Goal: Task Accomplishment & Management: Use online tool/utility

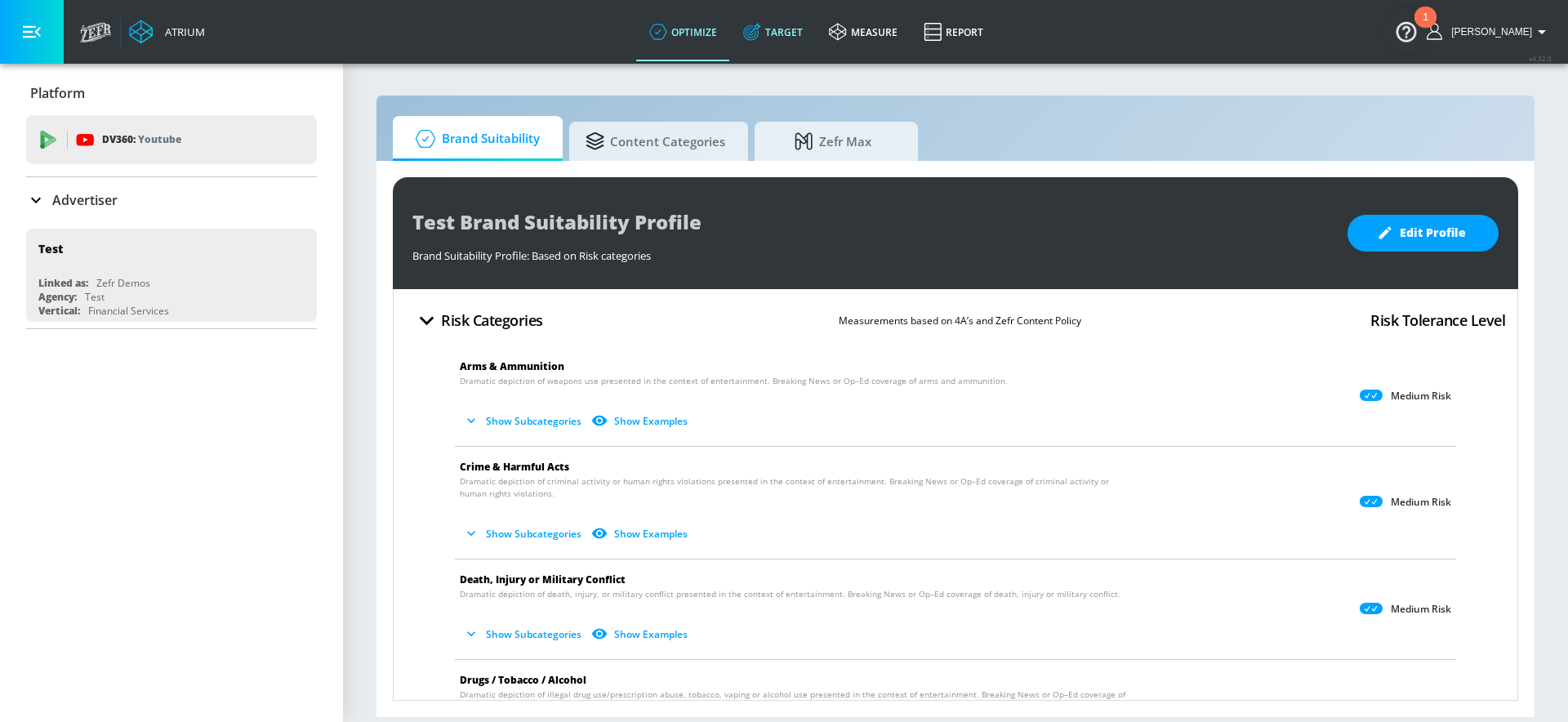
click at [791, 29] on link "Target" at bounding box center [773, 32] width 86 height 59
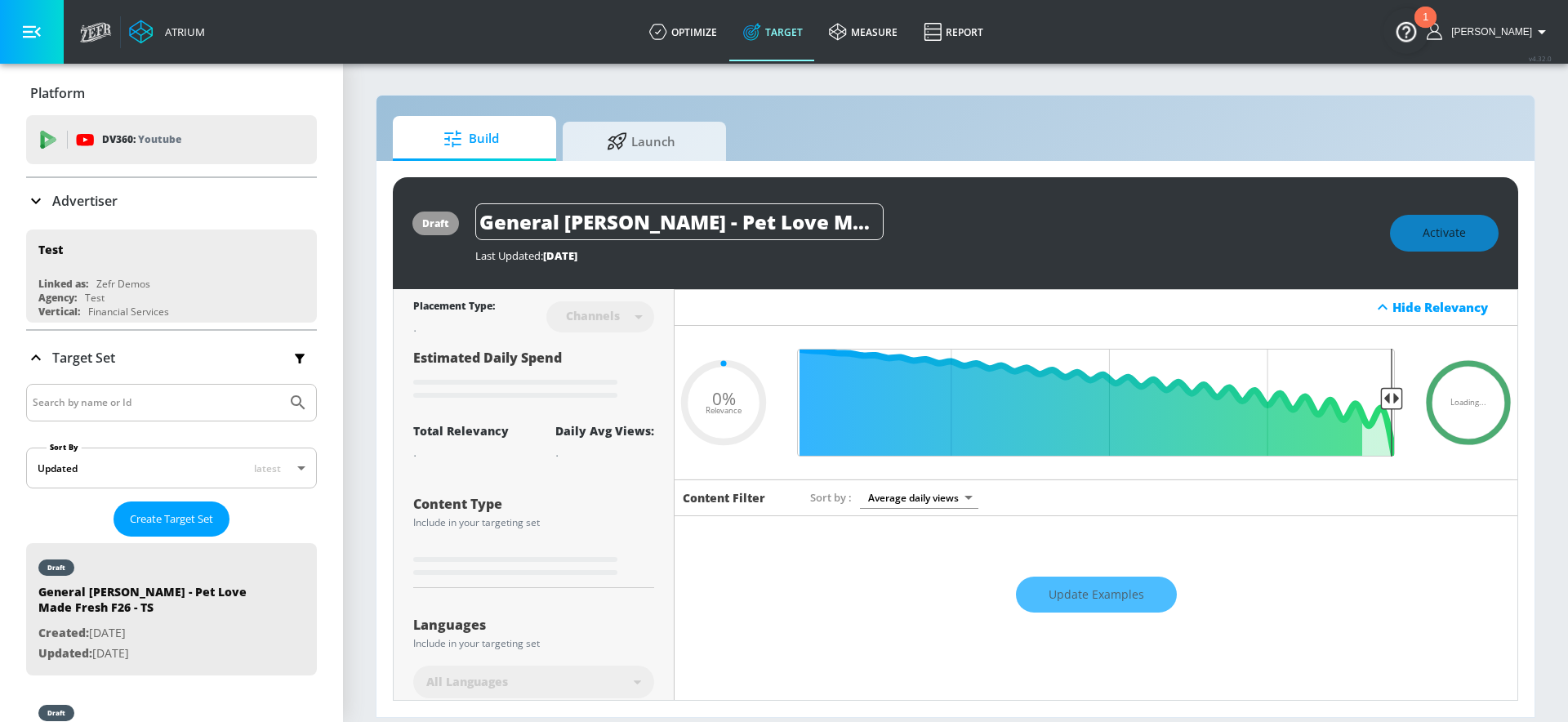
type input "0.05"
click at [181, 210] on div "Advertiser" at bounding box center [172, 201] width 291 height 46
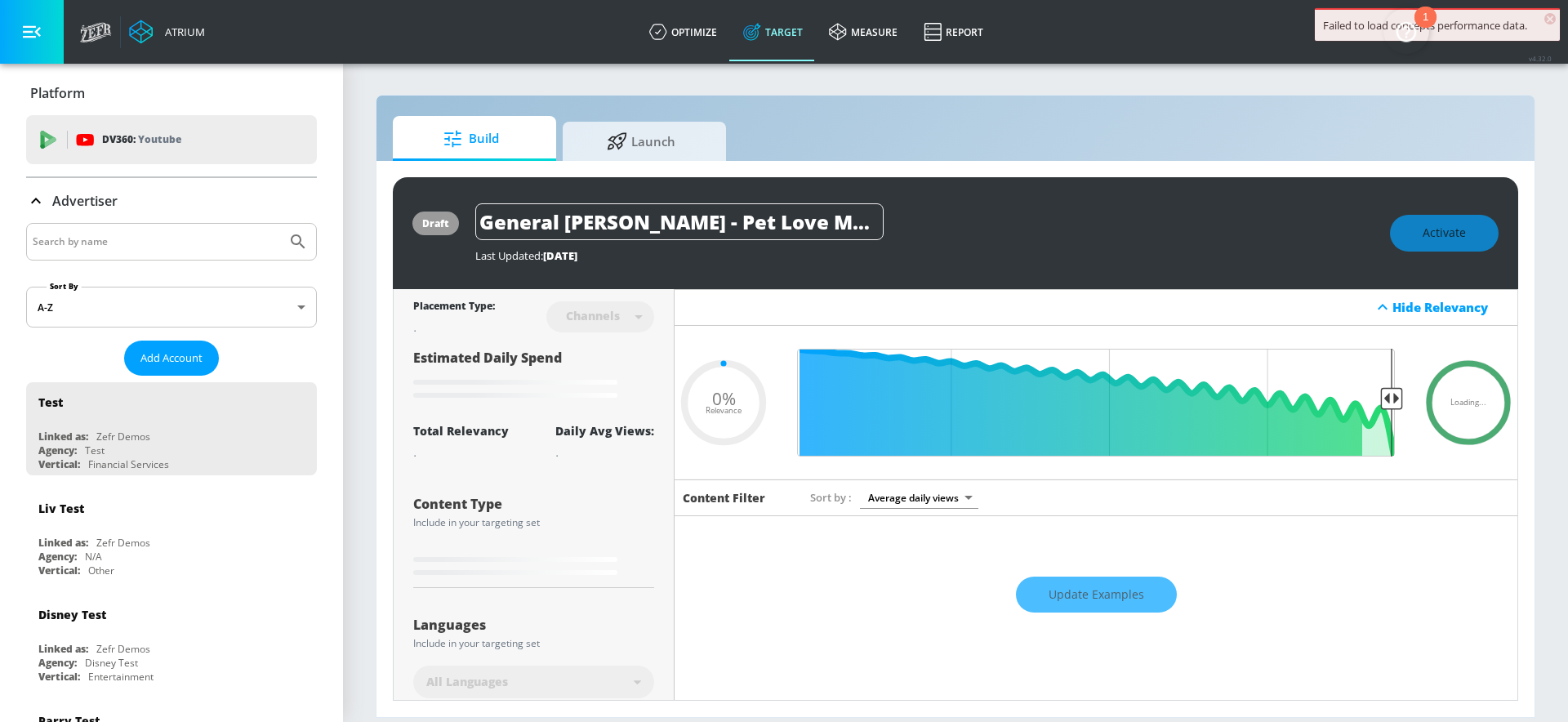
click at [137, 242] on input "Search by name" at bounding box center [156, 242] width 247 height 21
type input "wen"
type input "0.67"
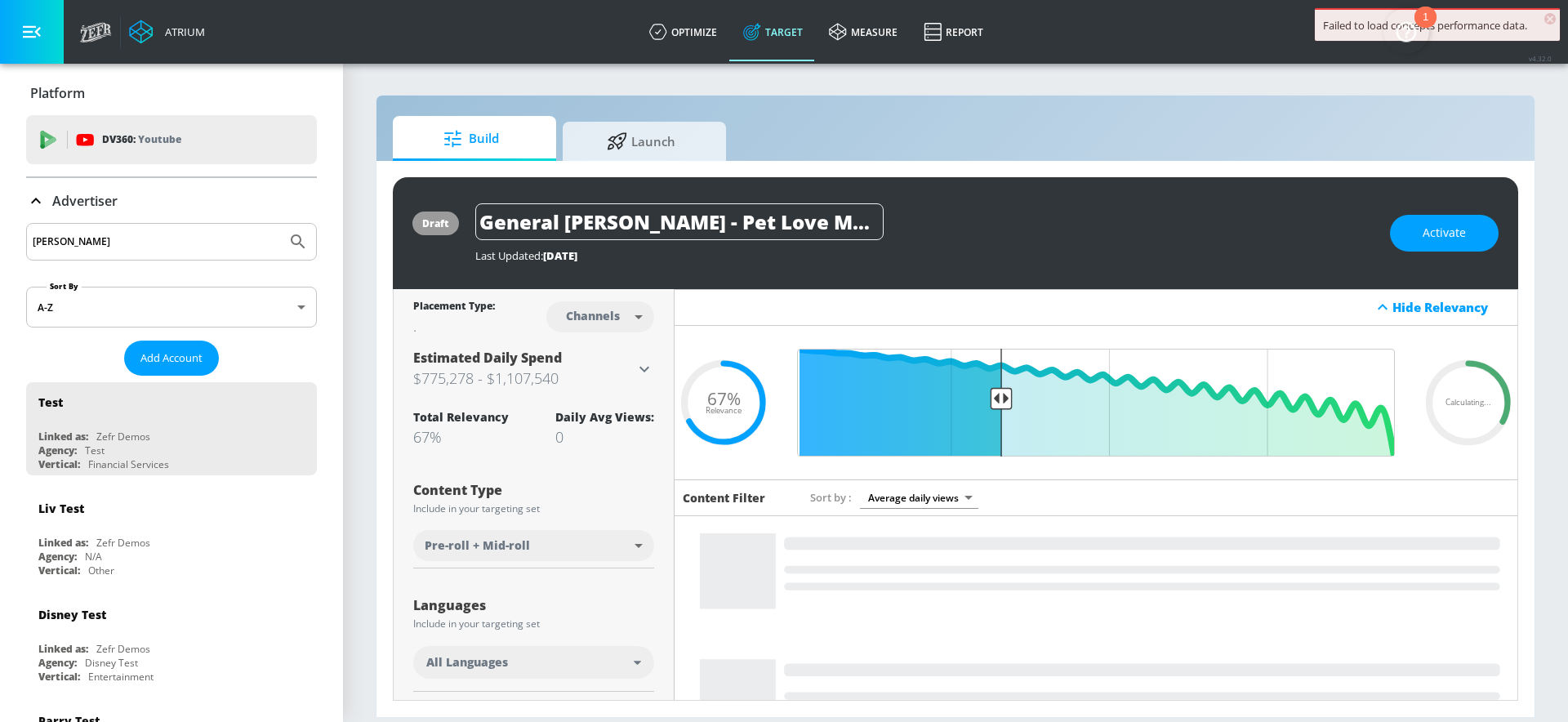
type input "wendy"
click at [280, 223] on button "Submit Search" at bounding box center [298, 241] width 36 height 36
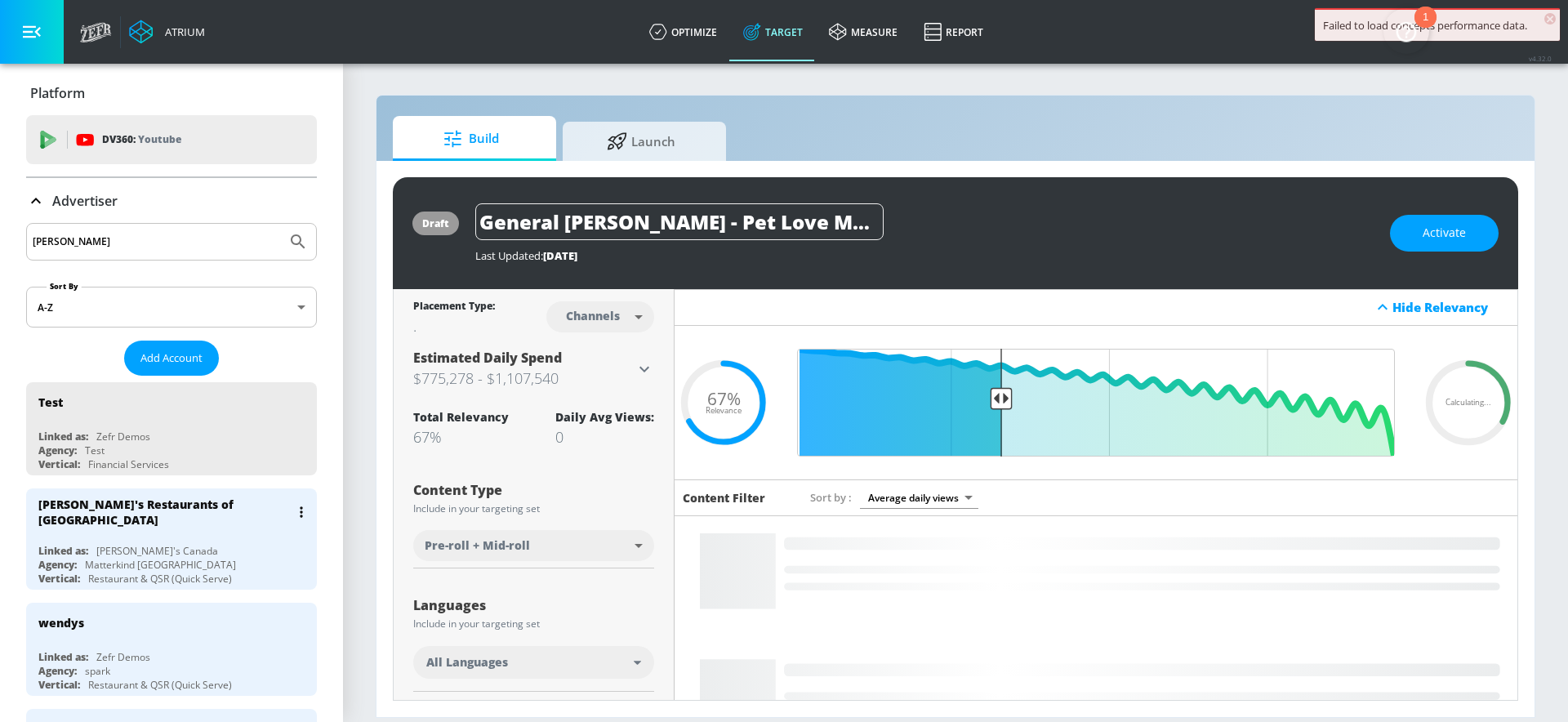
click at [121, 526] on div "Wendy's Restaurants of Canada" at bounding box center [175, 512] width 274 height 47
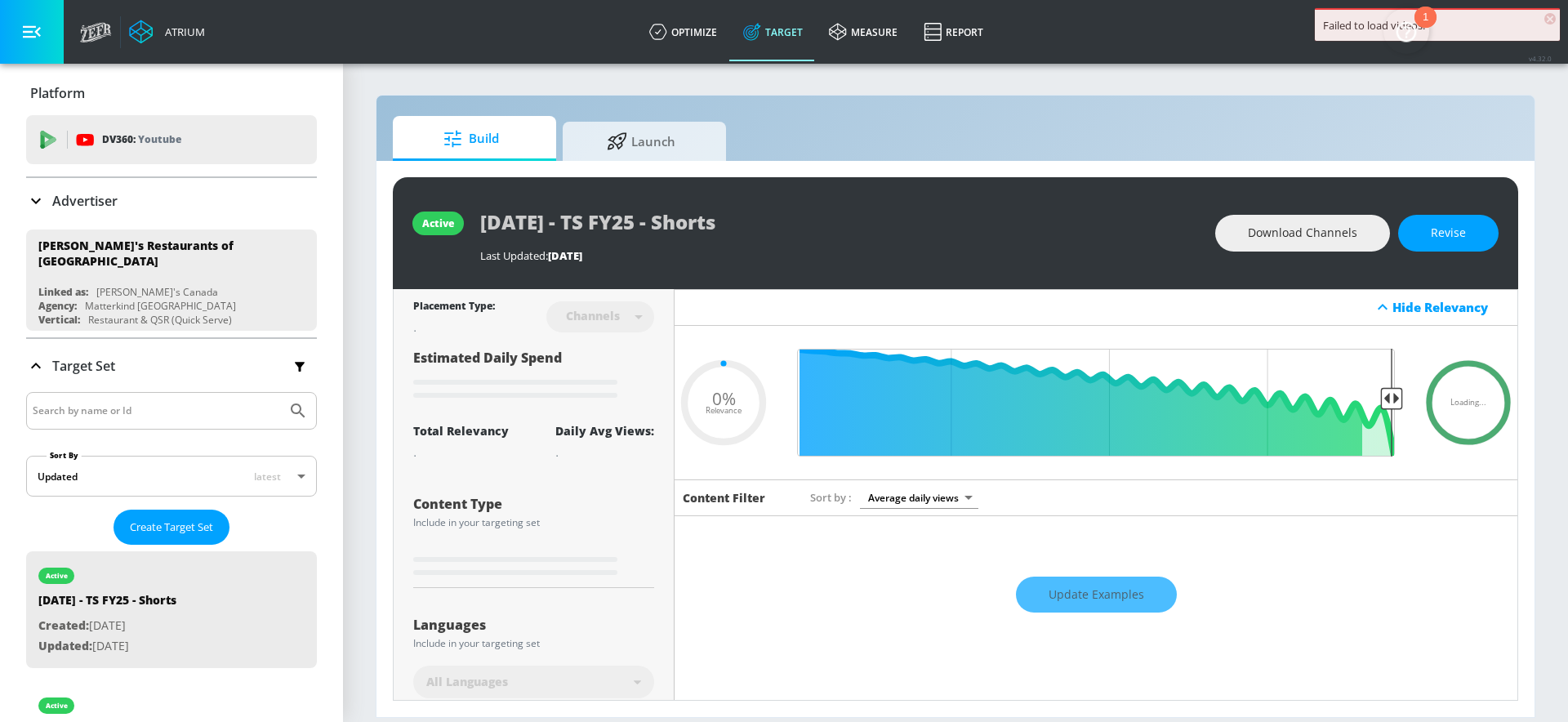
type input "0.05"
click at [616, 138] on icon at bounding box center [616, 138] width 20 height 18
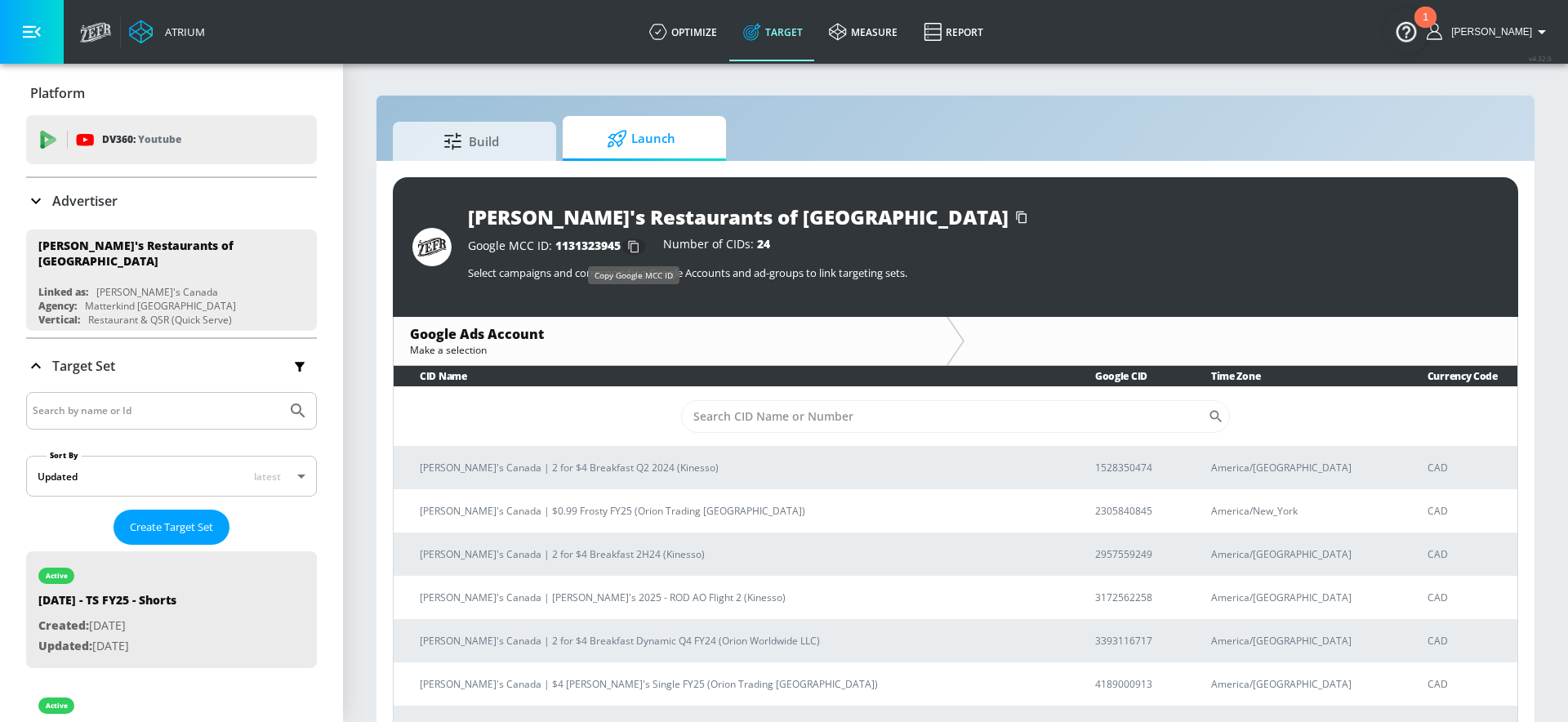
click at [628, 246] on icon "button" at bounding box center [634, 246] width 26 height 26
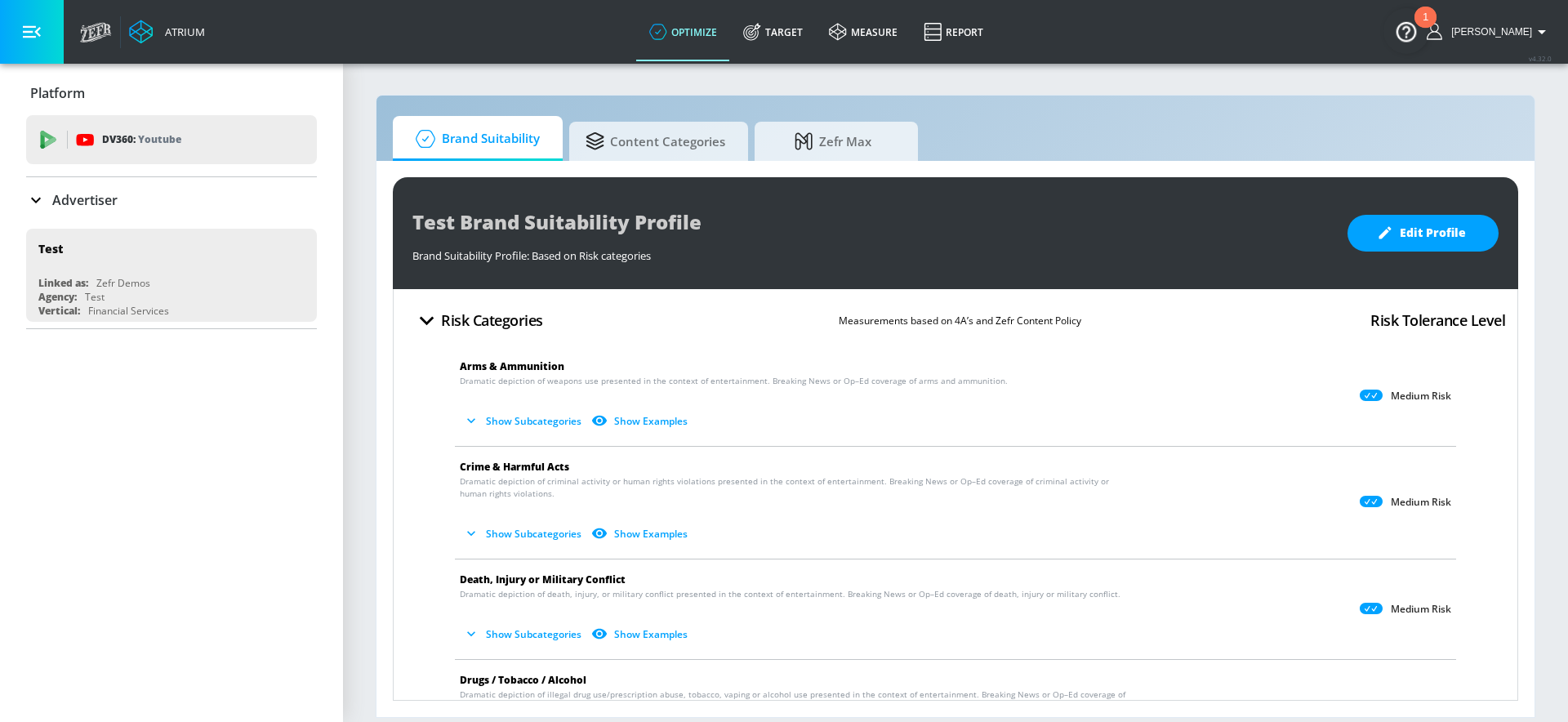
click at [167, 206] on div "Advertiser" at bounding box center [172, 200] width 291 height 19
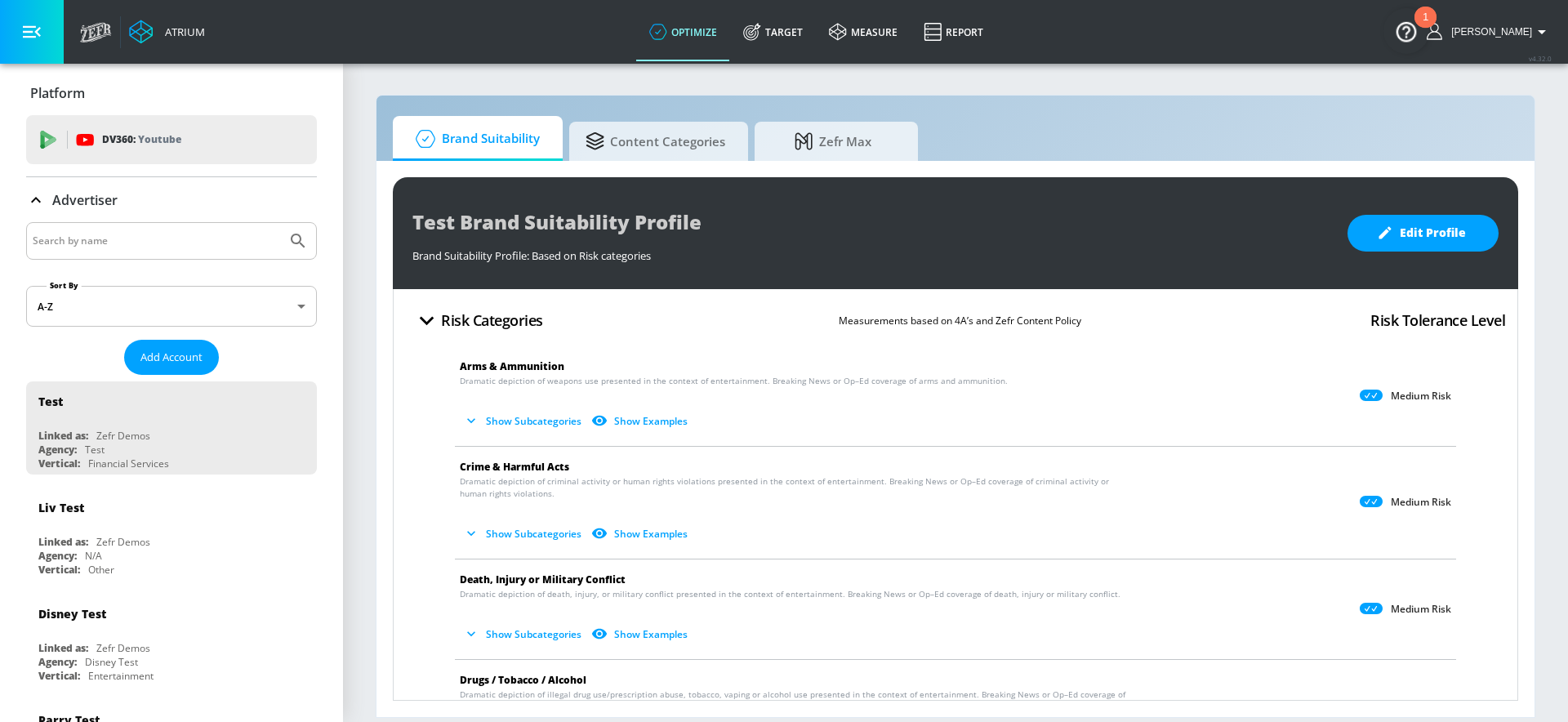
click at [134, 233] on input "Search by name" at bounding box center [156, 241] width 247 height 21
type input "molson"
click at [280, 223] on button "Submit Search" at bounding box center [298, 240] width 36 height 36
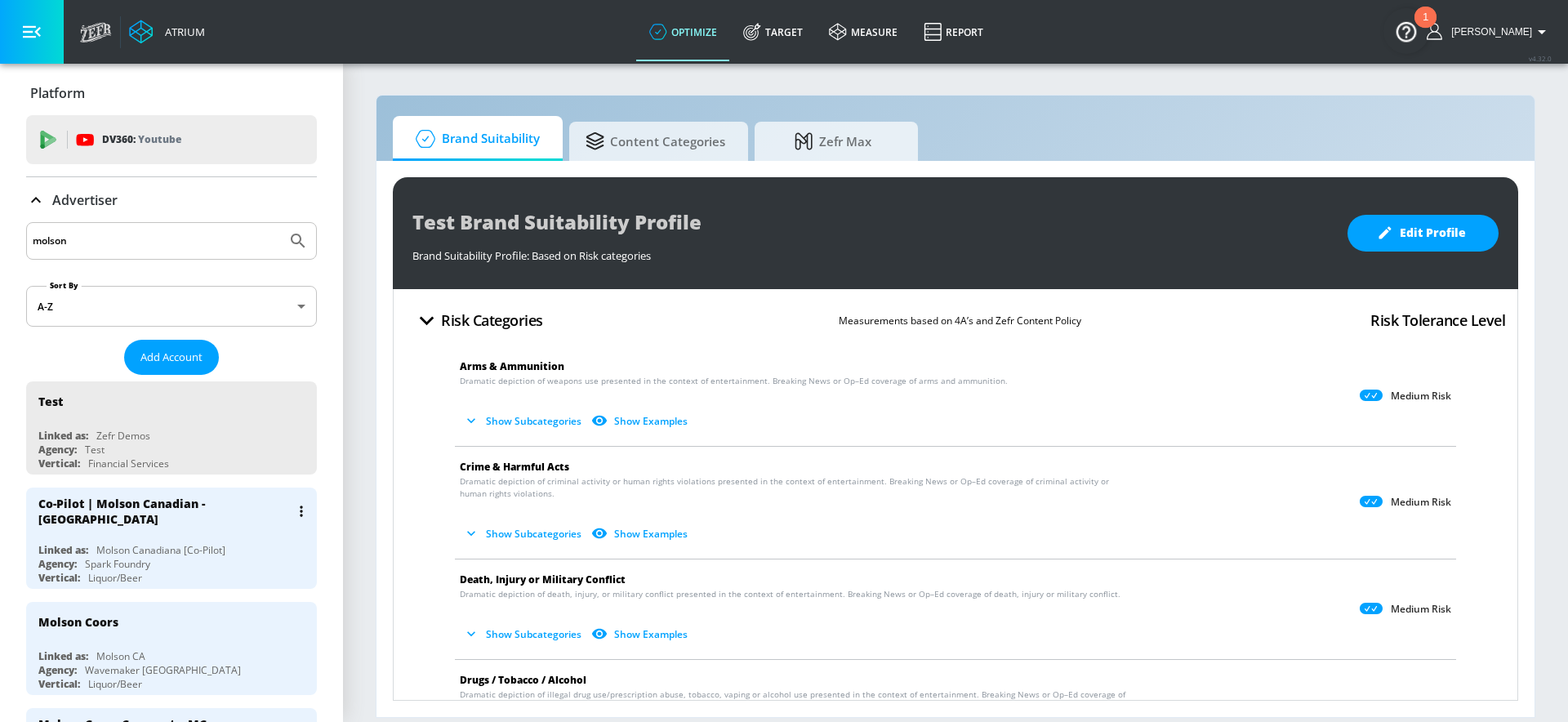
click at [199, 507] on div "Co-Pilot | Molson Canadian - [GEOGRAPHIC_DATA]" at bounding box center [164, 511] width 252 height 31
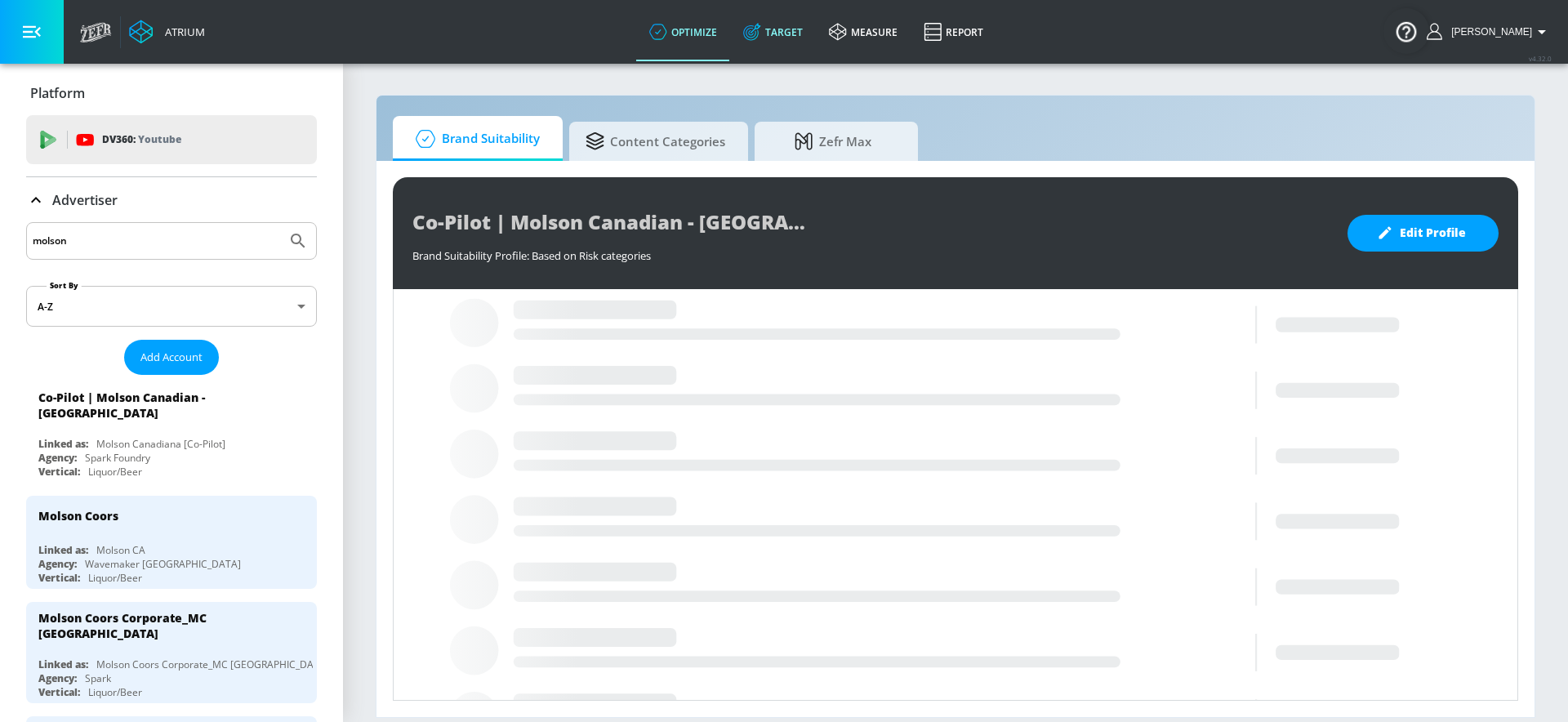
click at [811, 28] on link "Target" at bounding box center [773, 32] width 86 height 59
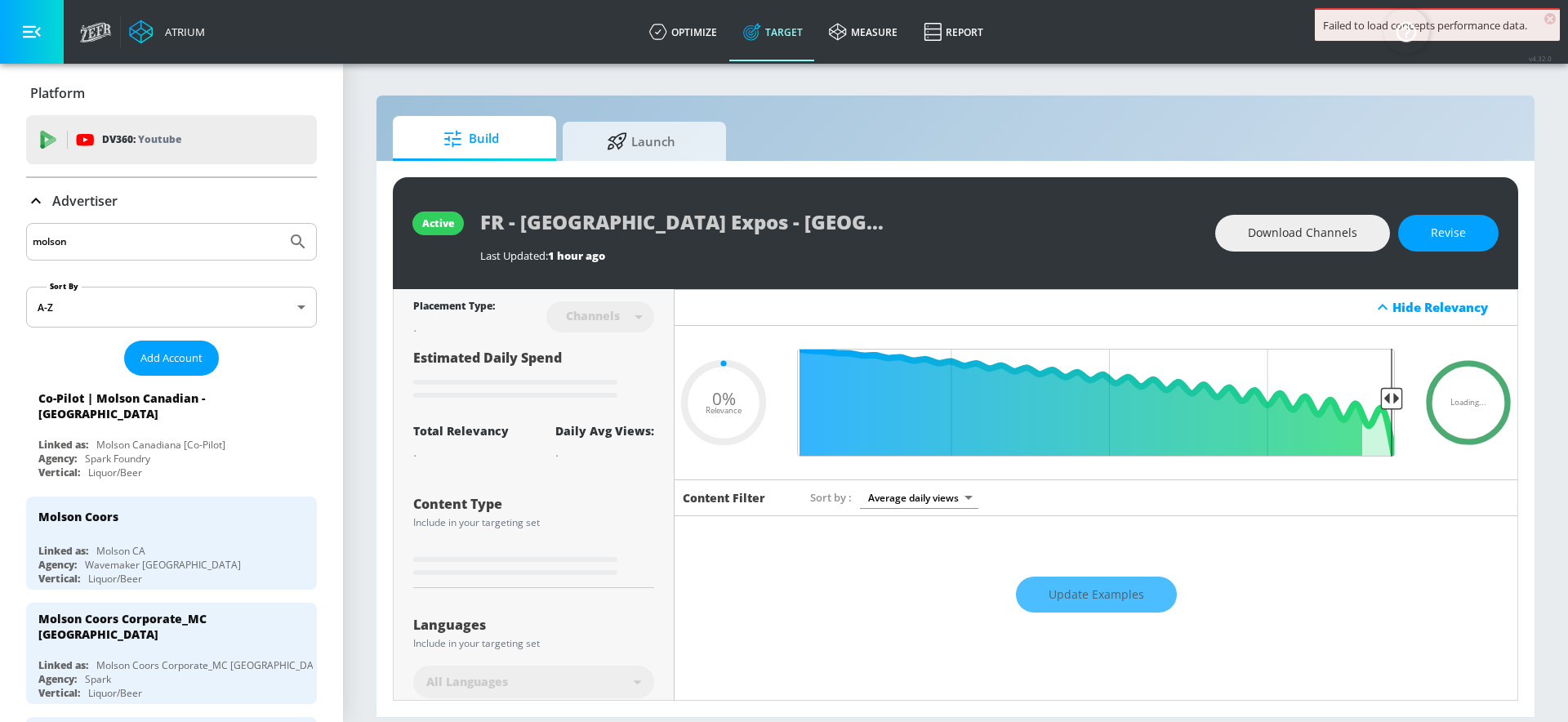
type input "0.05"
click at [639, 134] on span "Launch" at bounding box center [642, 138] width 124 height 39
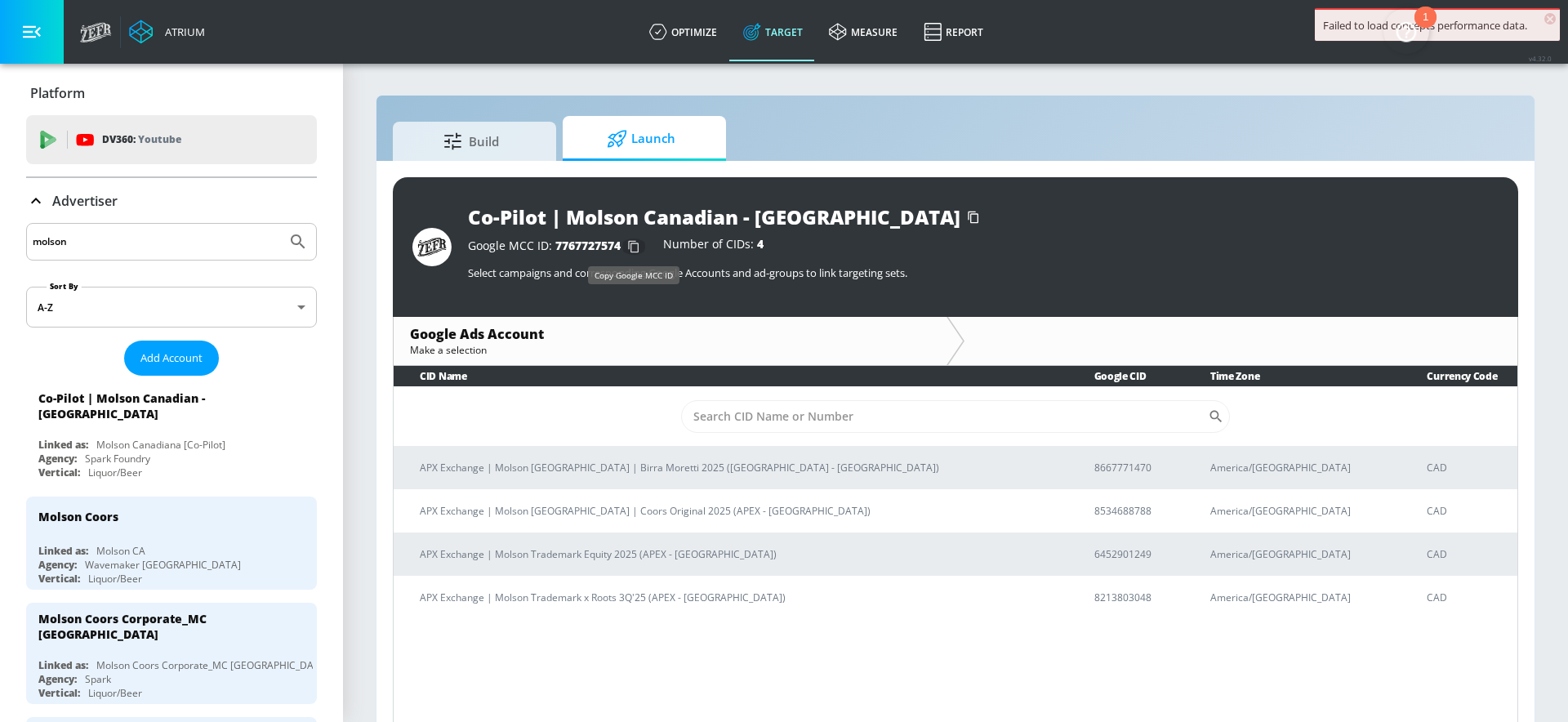
click at [635, 245] on icon "button" at bounding box center [634, 246] width 26 height 26
